Goal: Information Seeking & Learning: Learn about a topic

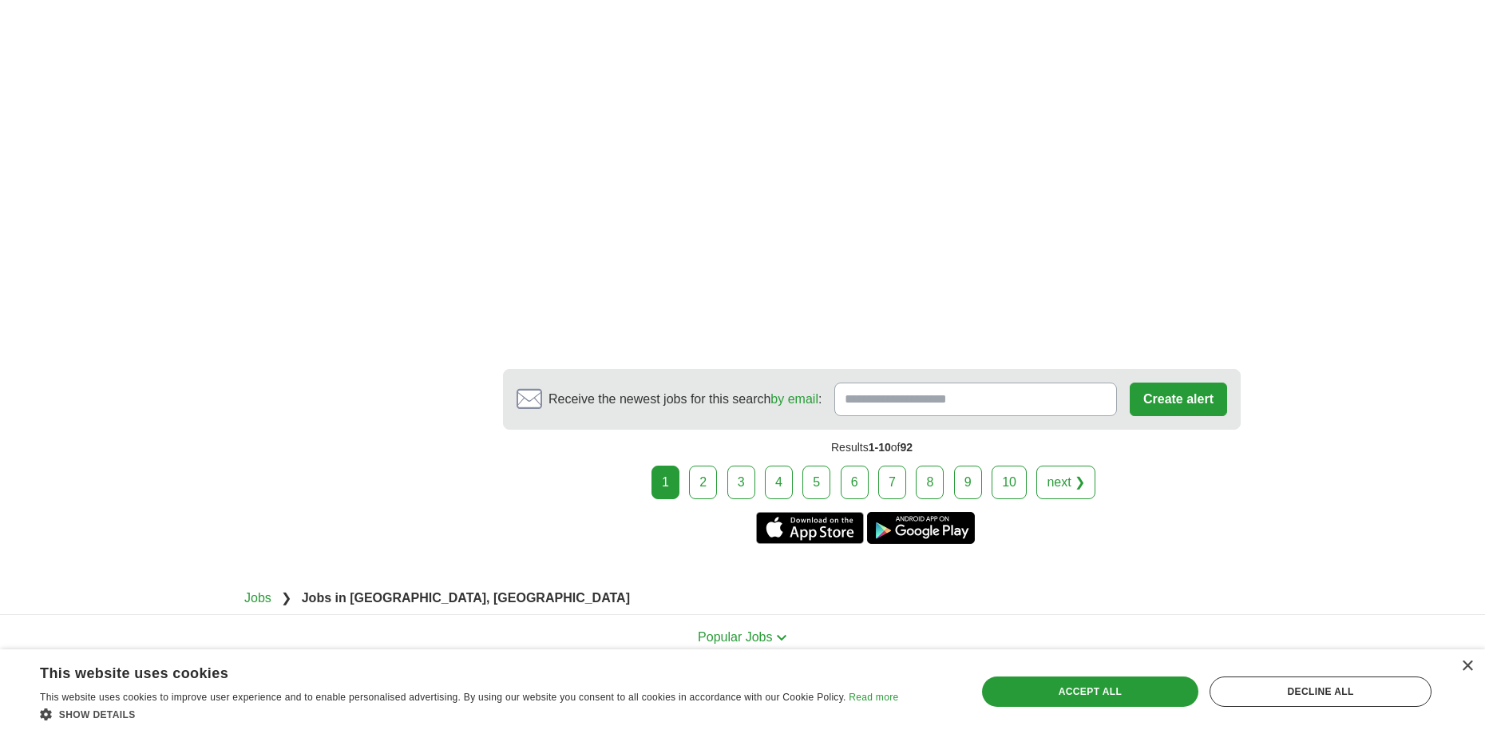
scroll to position [3088, 0]
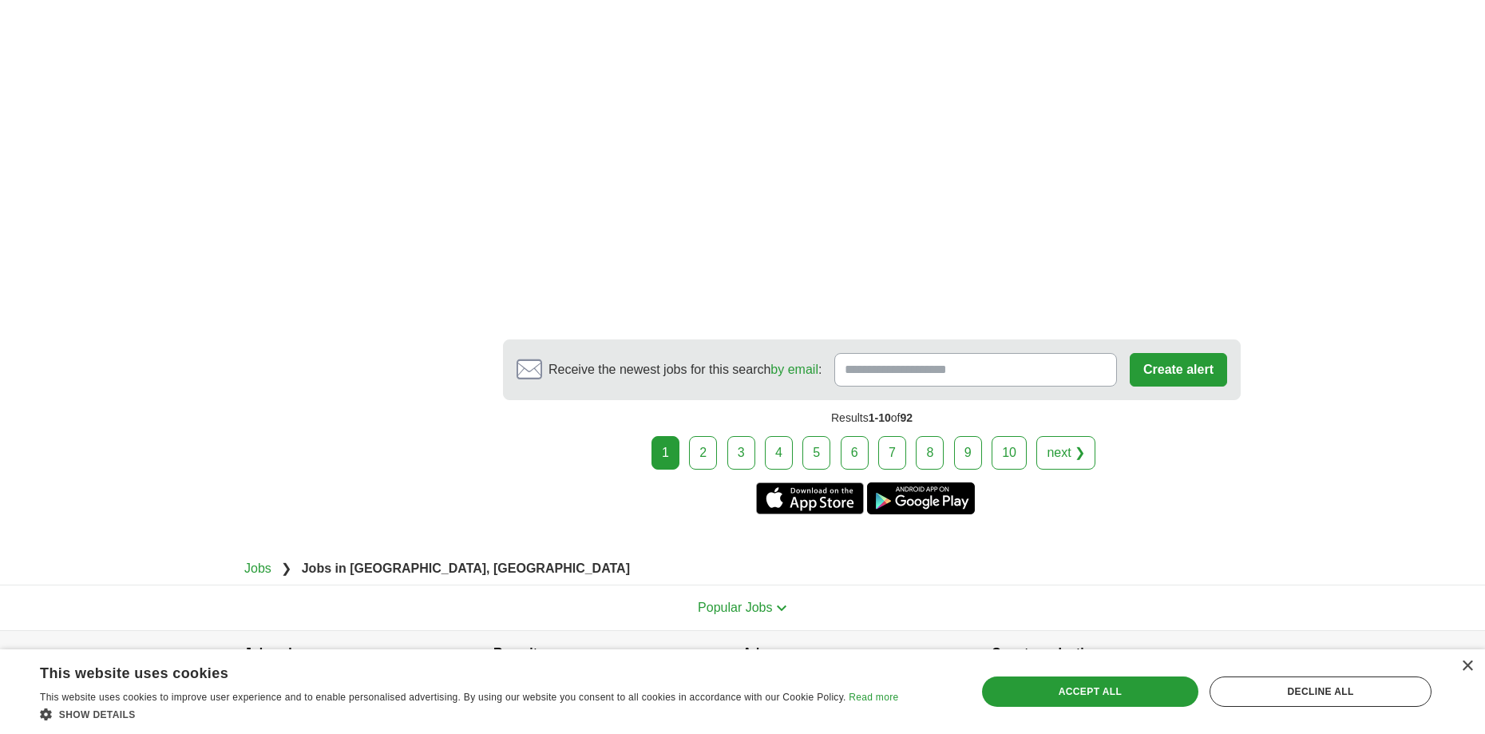
click at [699, 464] on link "2" at bounding box center [703, 453] width 28 height 34
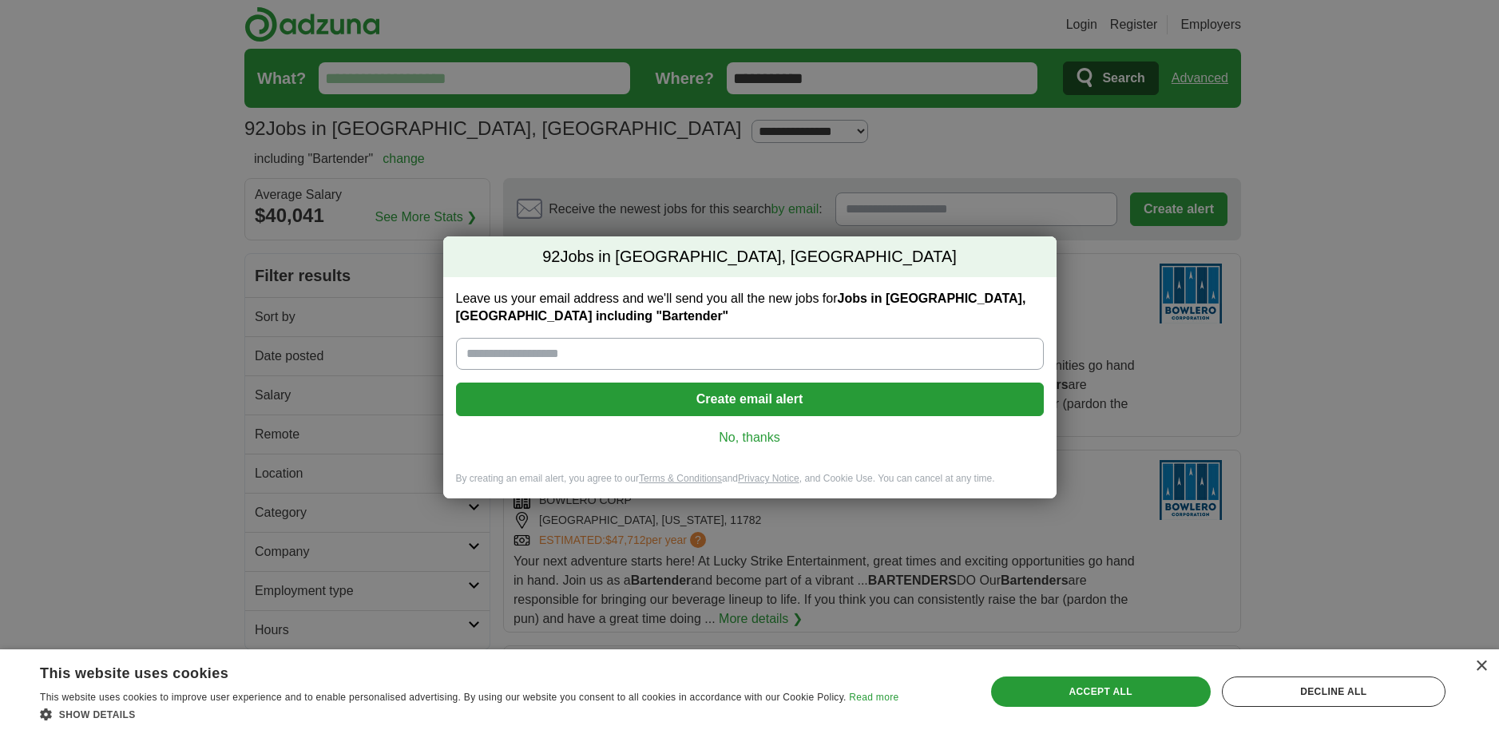
click at [744, 434] on link "No, thanks" at bounding box center [750, 438] width 562 height 18
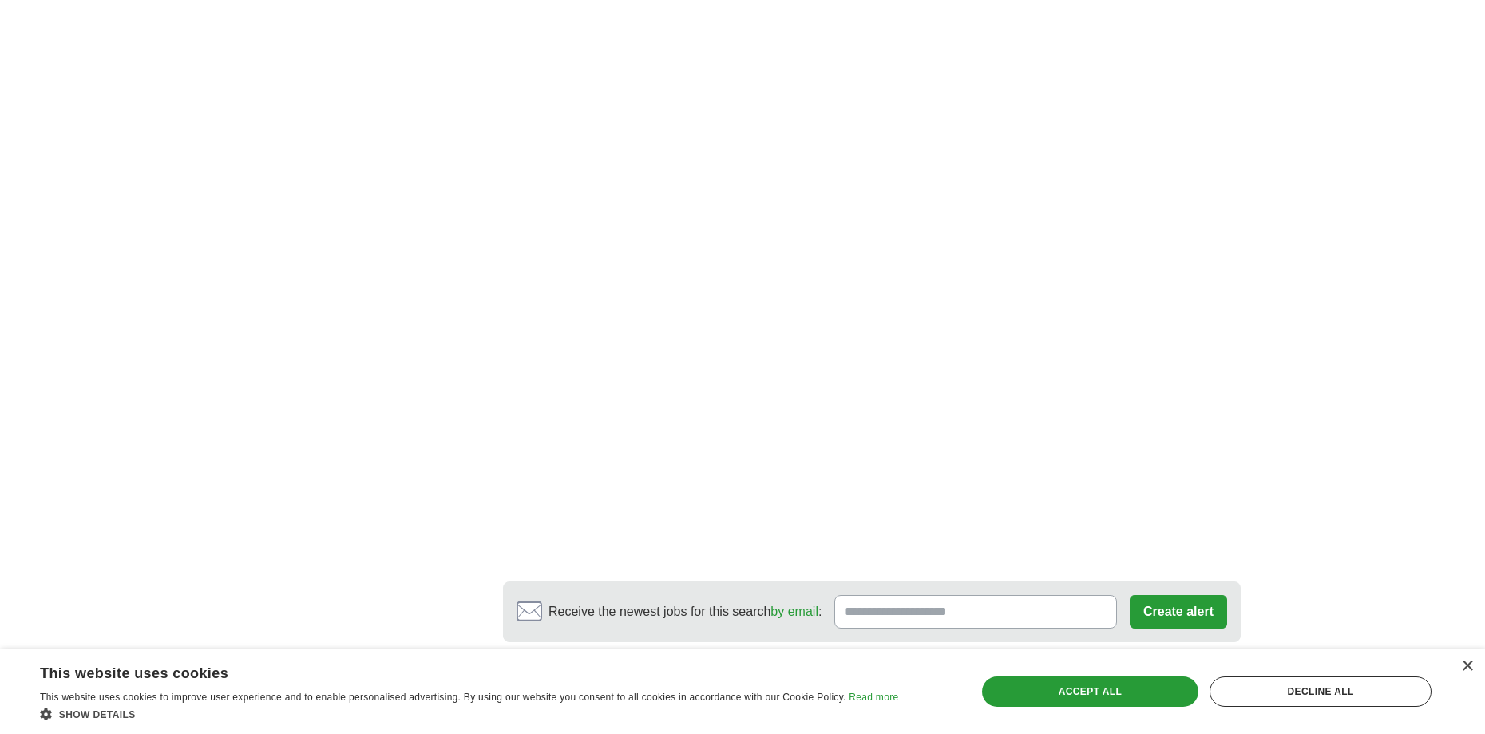
scroll to position [2769, 0]
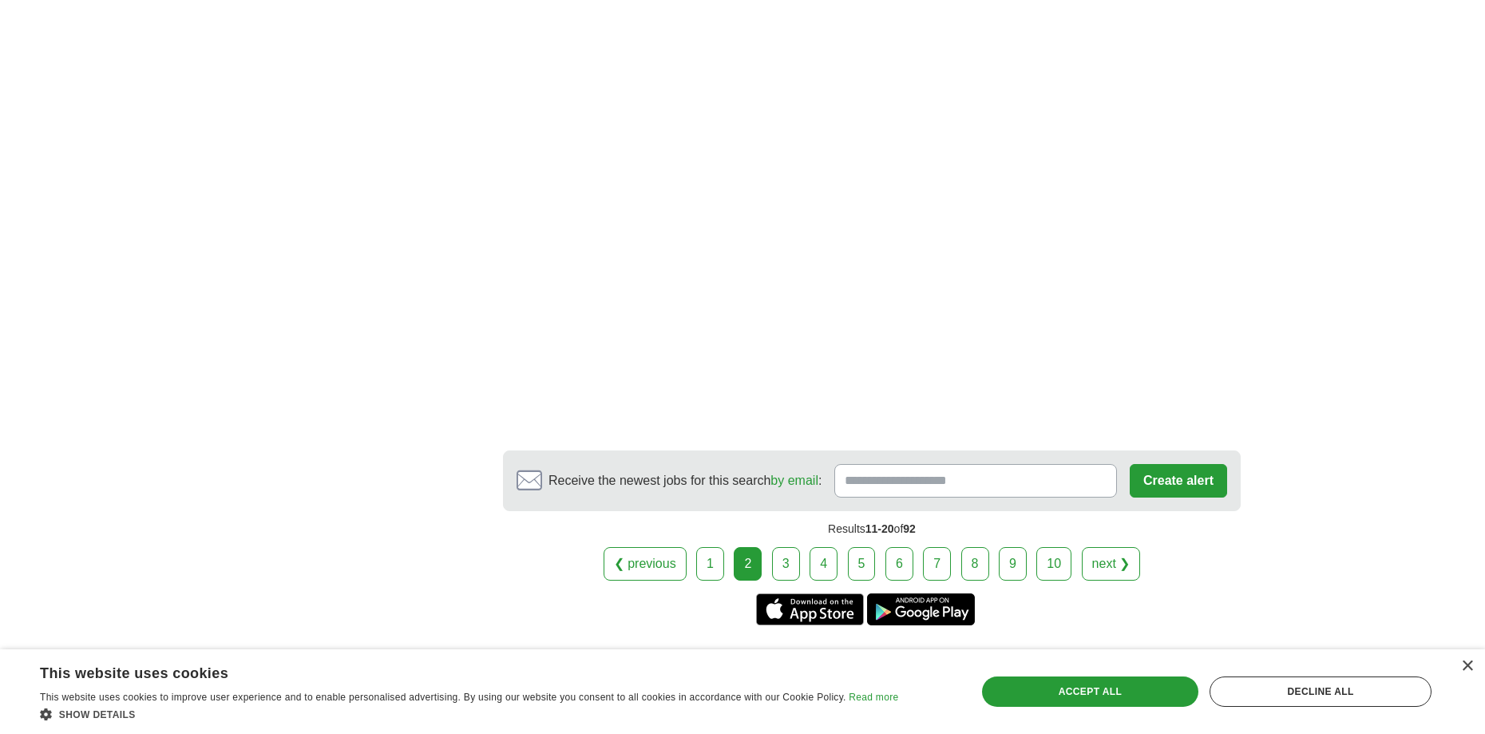
click at [786, 557] on link "3" at bounding box center [786, 564] width 28 height 34
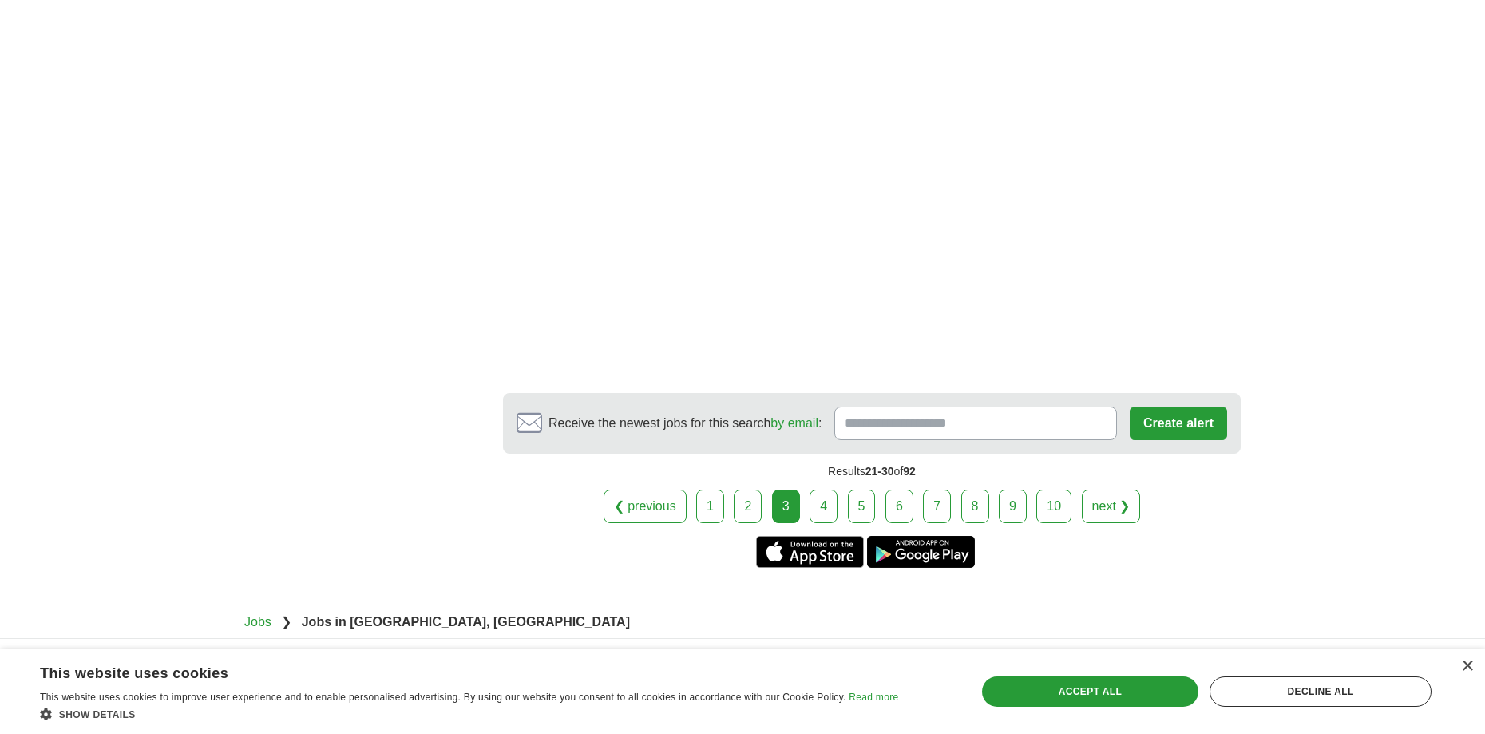
scroll to position [2769, 0]
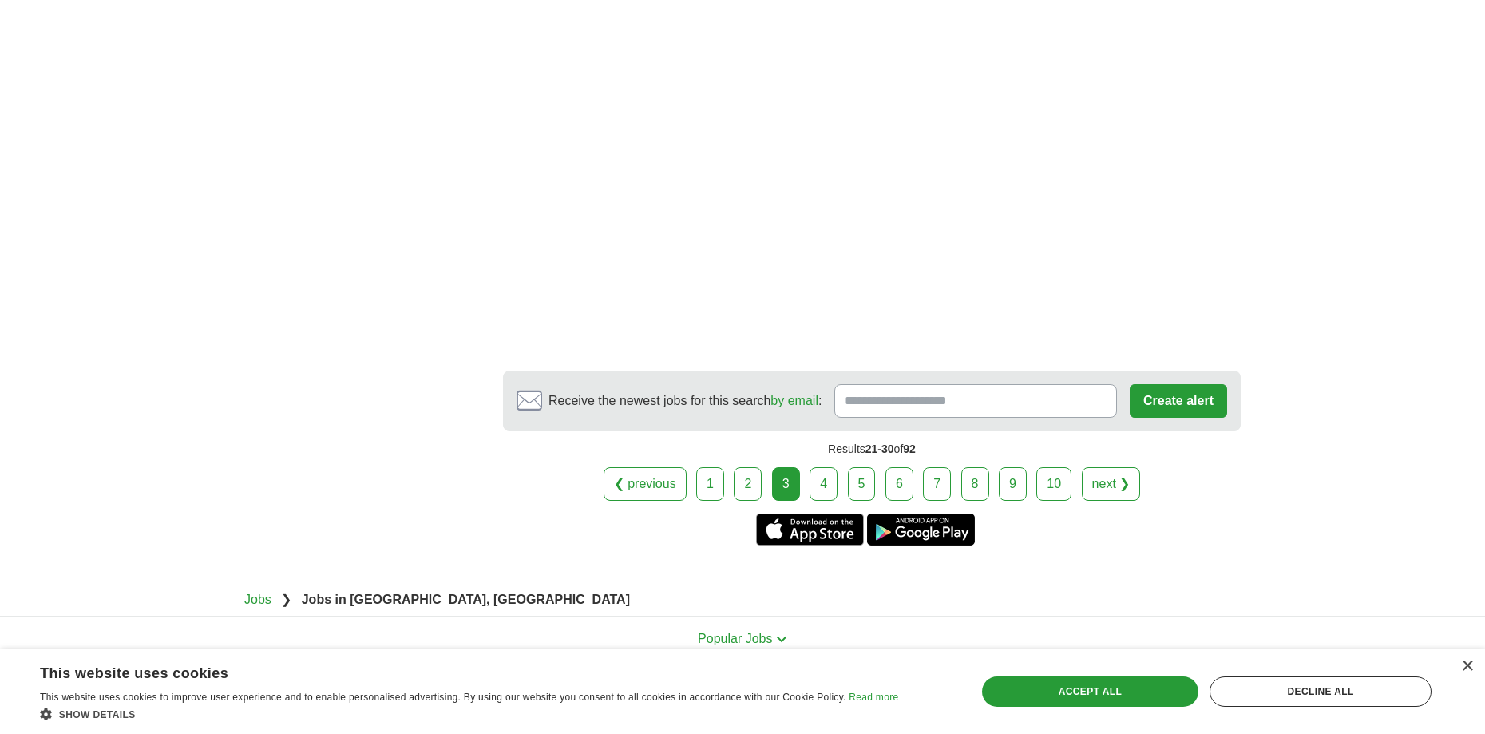
click at [833, 487] on link "4" at bounding box center [824, 484] width 28 height 34
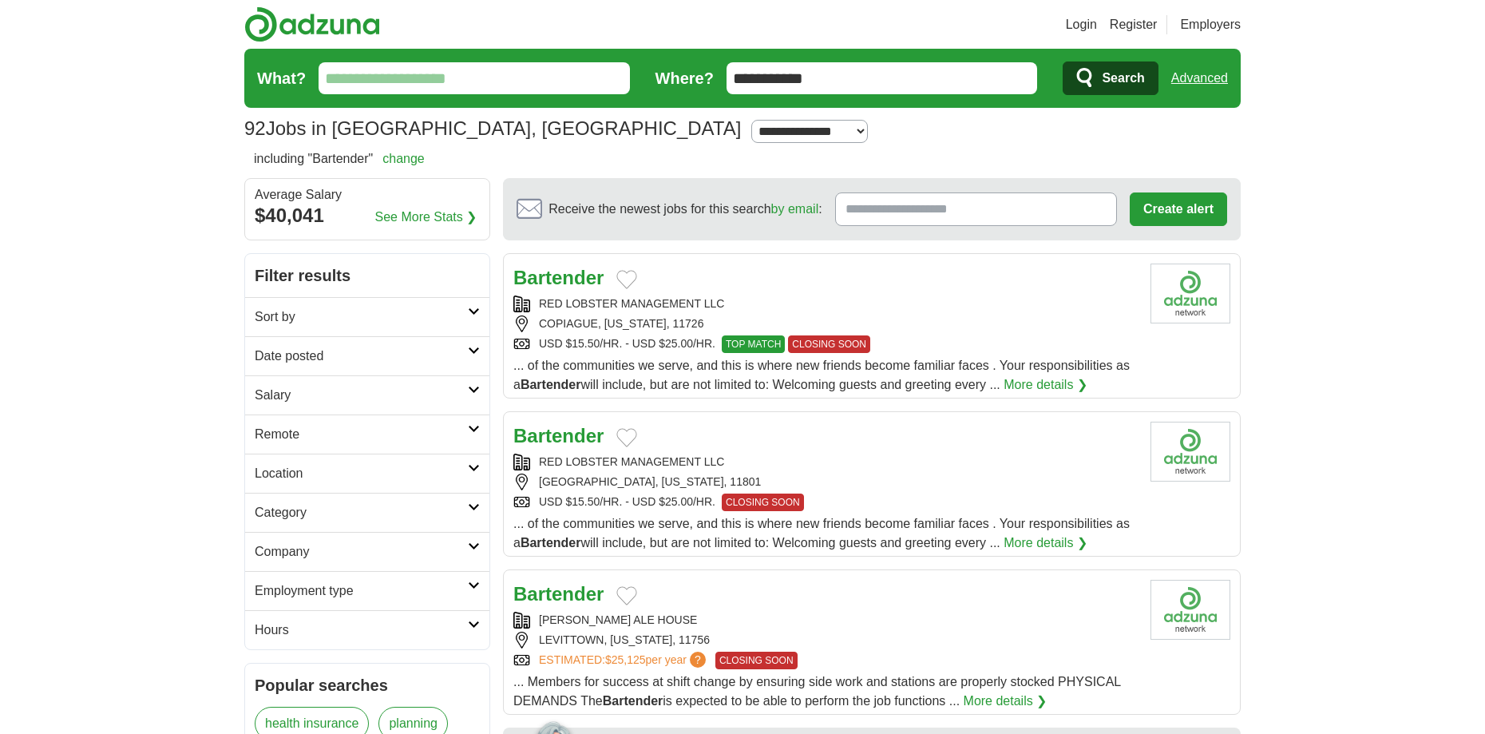
click at [905, 206] on input "Receive the newest jobs for this search by email :" at bounding box center [976, 209] width 282 height 34
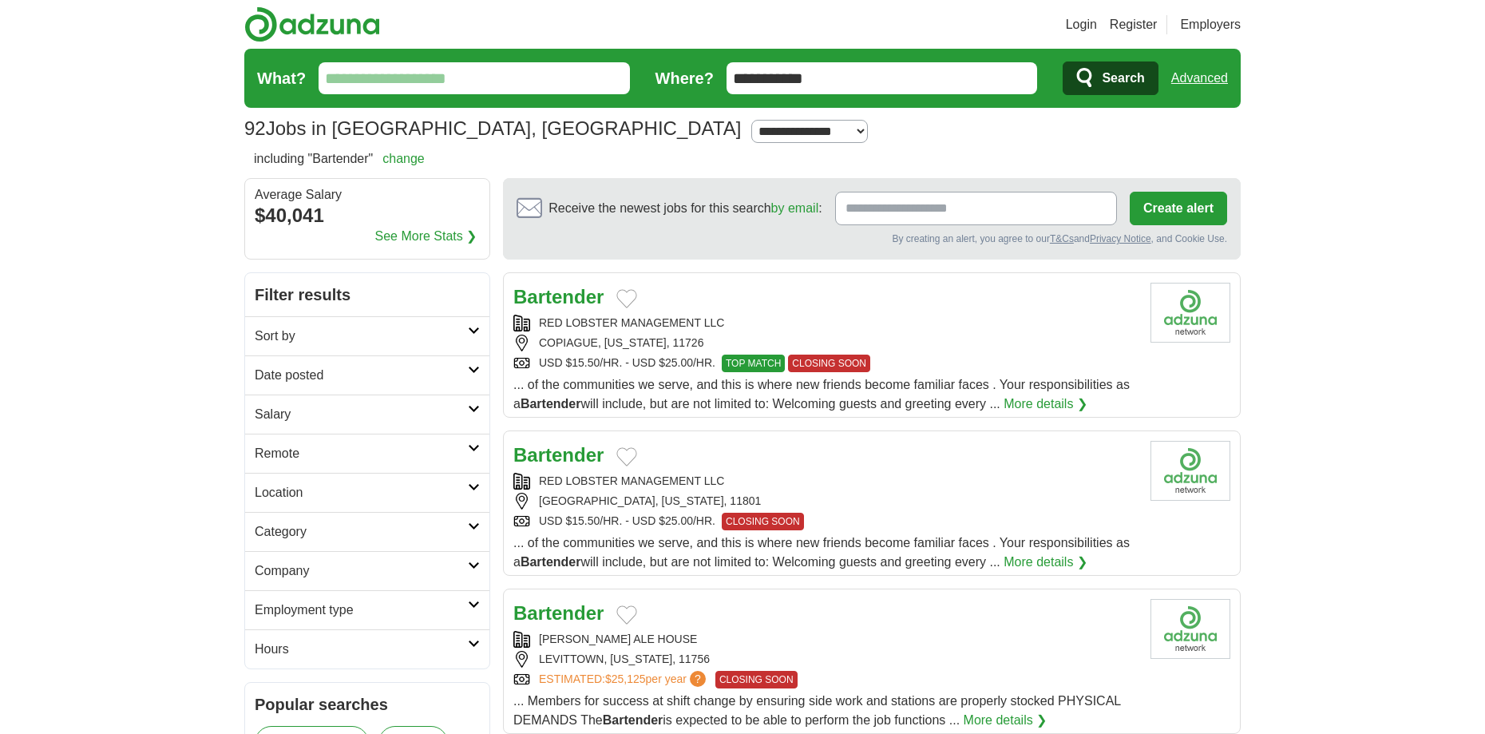
click at [416, 83] on input "What?" at bounding box center [474, 78] width 311 height 32
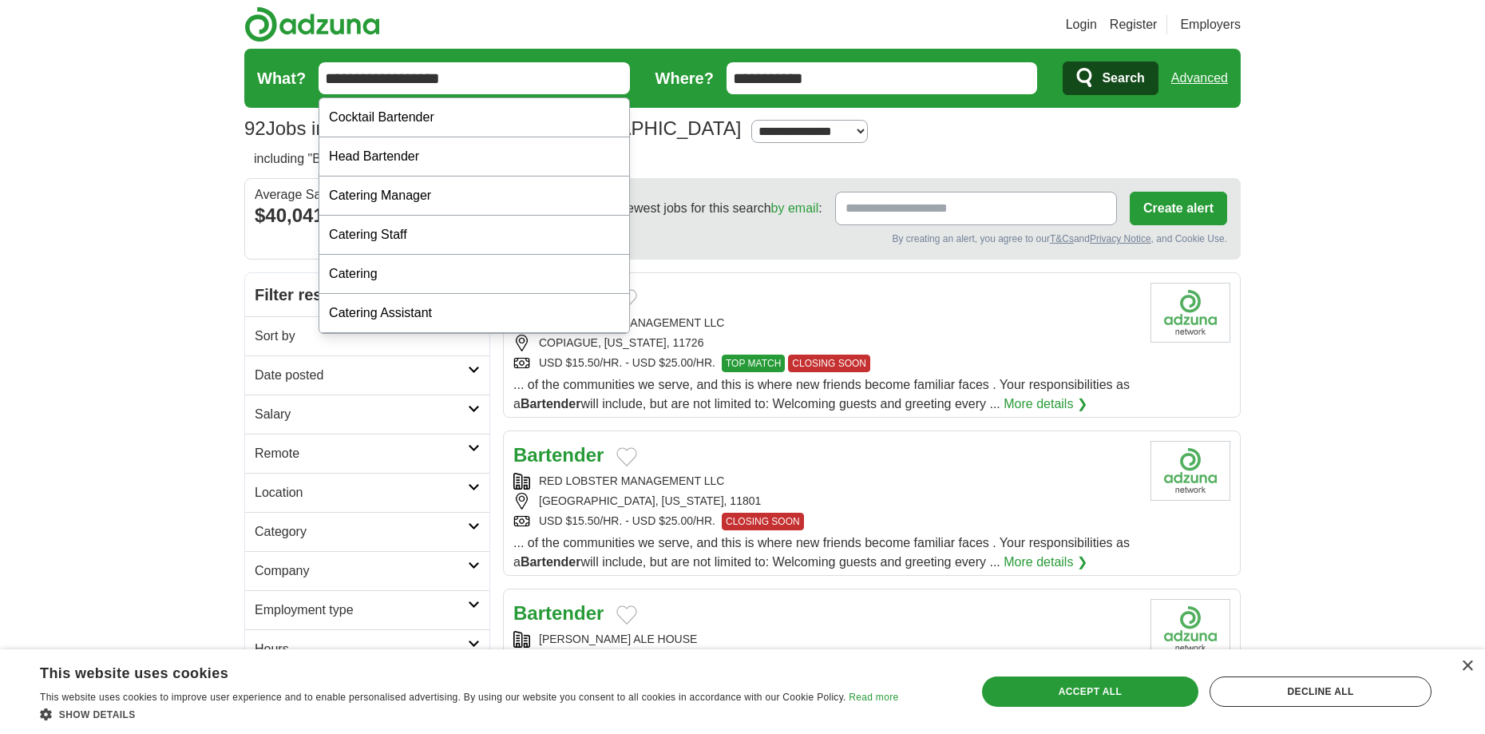
type input "**********"
click at [1063, 61] on button "Search" at bounding box center [1110, 78] width 95 height 34
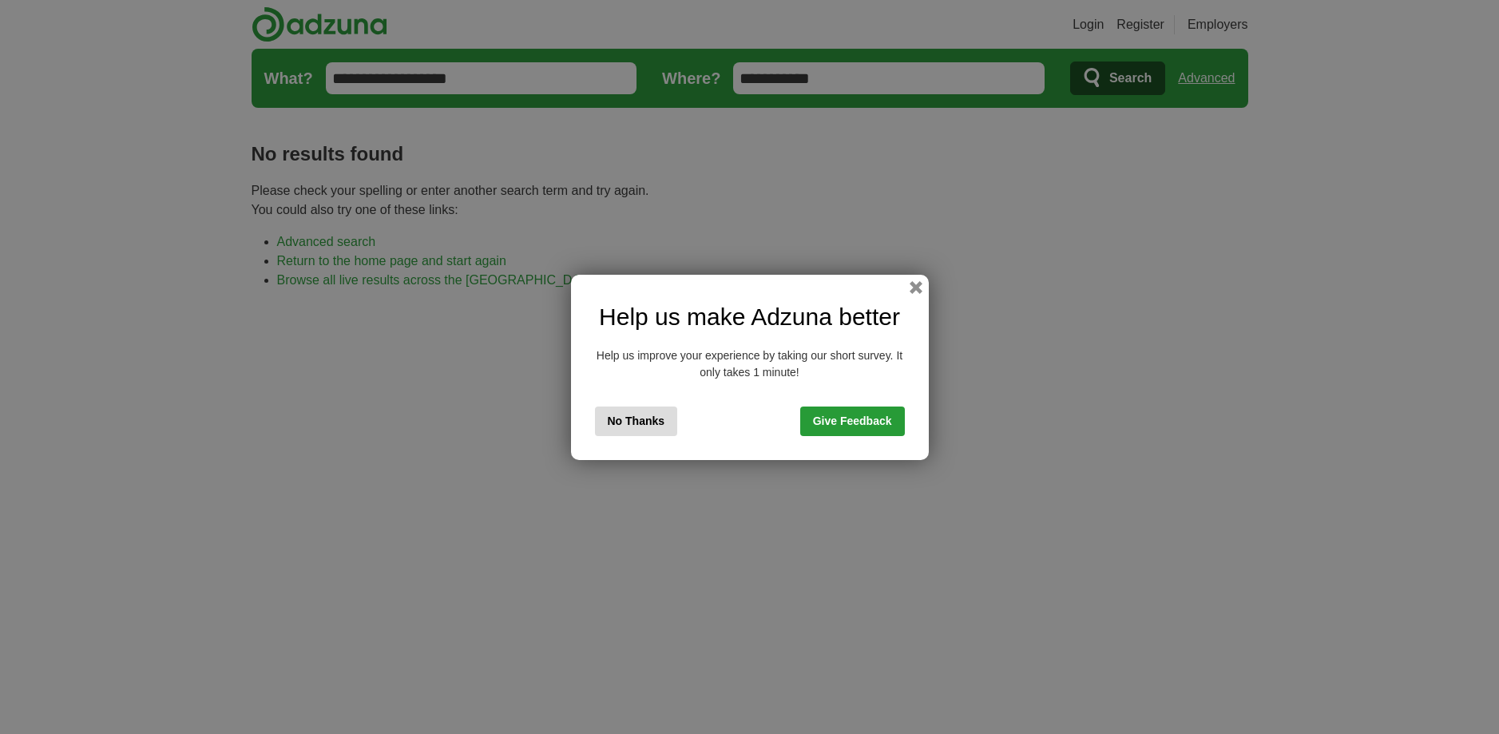
click at [625, 420] on button "No Thanks" at bounding box center [636, 421] width 83 height 30
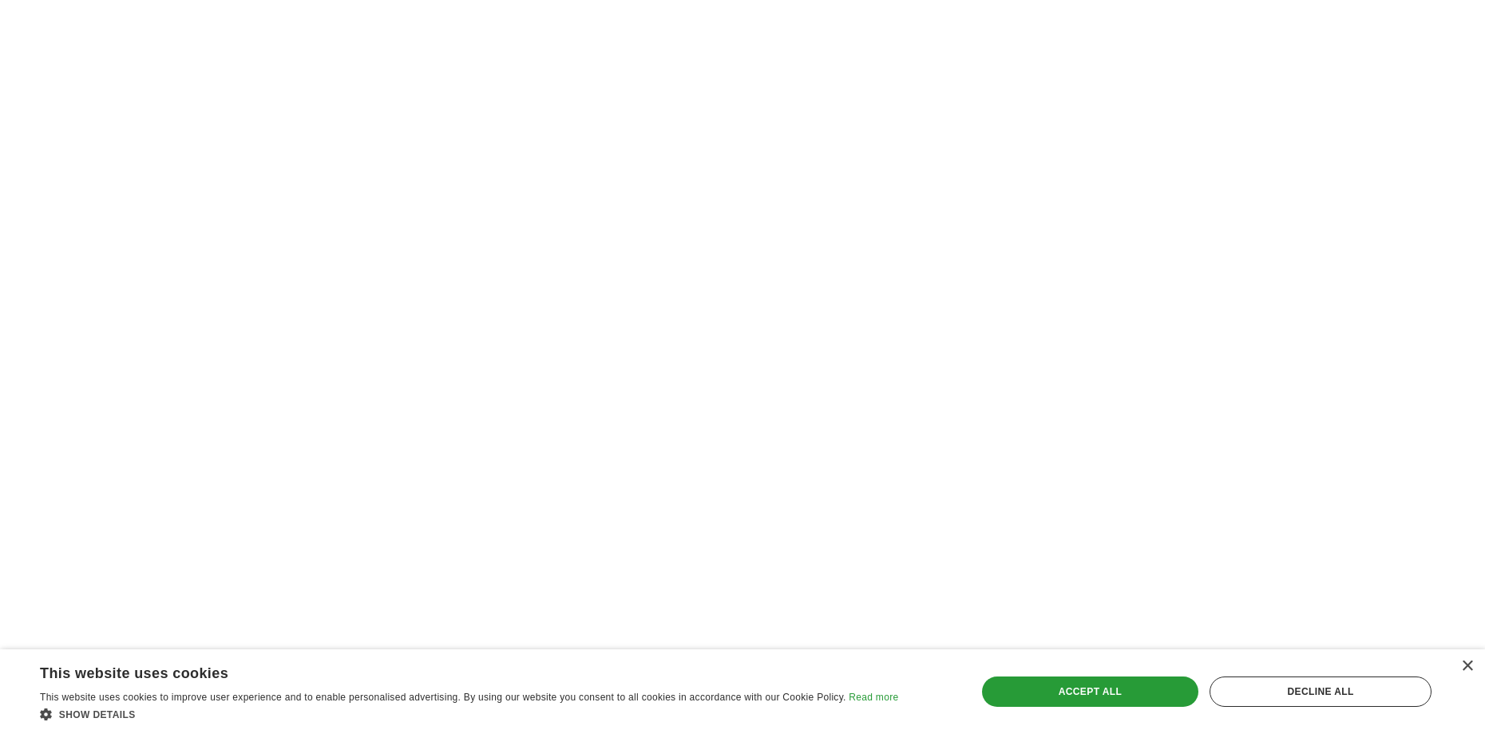
scroll to position [319, 0]
